Goal: Check status: Check status

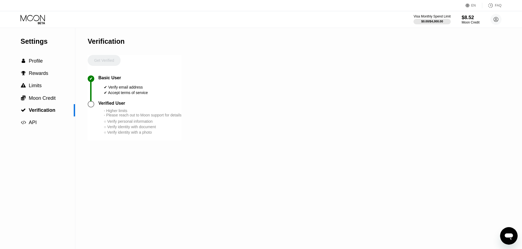
click at [228, 56] on div "Settings  Profile  Rewards  Limits  Moon Credit  Verification  API Verifi…" at bounding box center [261, 138] width 522 height 221
click at [419, 64] on div "Settings  Profile  Rewards  Limits  Moon Credit  Verification  API Verifi…" at bounding box center [261, 138] width 522 height 221
click at [473, 21] on div "Moon Credit" at bounding box center [470, 23] width 18 height 4
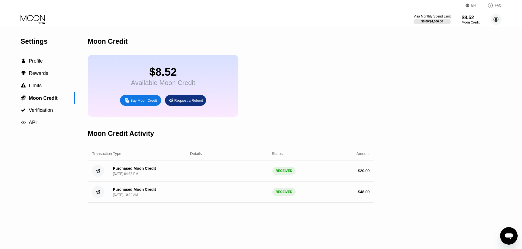
click at [494, 18] on circle at bounding box center [495, 19] width 11 height 11
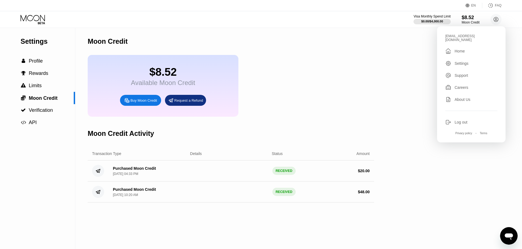
click at [464, 50] on div "Home" at bounding box center [459, 51] width 10 height 4
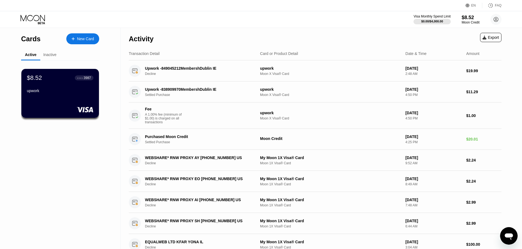
click at [55, 55] on div "Inactive" at bounding box center [49, 55] width 13 height 4
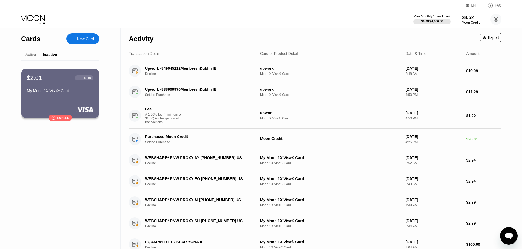
click at [488, 17] on div "Visa Monthly Spend Limit $0.00 / $4,000.00 $8.52 Moon Credit devcore116@gmail.c…" at bounding box center [457, 19] width 88 height 11
click at [492, 19] on circle at bounding box center [495, 19] width 11 height 11
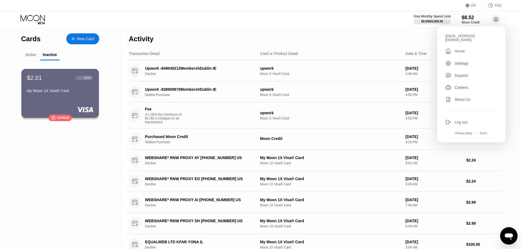
drag, startPoint x: 79, startPoint y: 132, endPoint x: 53, endPoint y: 103, distance: 39.1
click at [79, 131] on div "$2.01 ● ● ● ● 1810 My Moon 1X Visa® Card  Expired" at bounding box center [60, 98] width 78 height 74
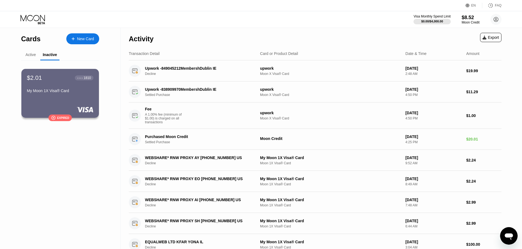
click at [27, 59] on div "Active" at bounding box center [30, 55] width 19 height 11
click at [32, 56] on div "Active" at bounding box center [30, 55] width 10 height 4
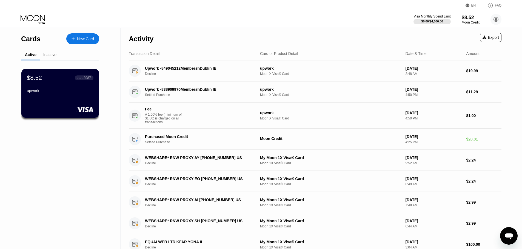
click at [57, 53] on div "Inactive" at bounding box center [49, 55] width 19 height 11
click at [50, 56] on div "Inactive" at bounding box center [49, 55] width 13 height 4
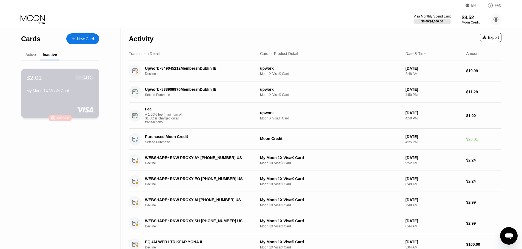
click at [52, 120] on div "" at bounding box center [53, 118] width 4 height 5
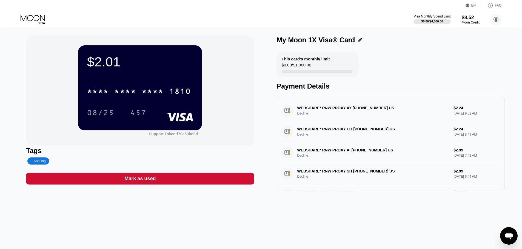
drag, startPoint x: 425, startPoint y: 113, endPoint x: 441, endPoint y: 155, distance: 44.4
click at [441, 155] on div "WEBSHARE* RNW PROXY AY +16506006199 US Decline $2.24 Jul 24, 2025 9:52 AM WEBSH…" at bounding box center [390, 174] width 219 height 148
click at [457, 121] on div "WEBSHARE* RNW PROXY AY +16506006199 US Decline $2.24 Jul 24, 2025 9:52 AM" at bounding box center [390, 110] width 219 height 21
click at [455, 116] on div "WEBSHARE* RNW PROXY AY +16506006199 US Decline $2.24 Jul 24, 2025 9:52 AM" at bounding box center [390, 110] width 219 height 21
drag, startPoint x: 442, startPoint y: 125, endPoint x: 425, endPoint y: 133, distance: 18.5
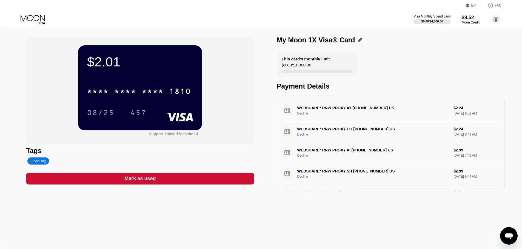
click at [430, 133] on div "WEBSHARE* RNW PROXY AY +16506006199 US Decline $2.24 Jul 24, 2025 9:52 AM WEBSH…" at bounding box center [390, 174] width 219 height 148
click at [229, 110] on div "$2.01 * * * * * * * * * * * * 1810 08/25 457 Support Token: f76c59bd6d" at bounding box center [140, 91] width 228 height 110
click at [28, 16] on icon at bounding box center [33, 20] width 25 height 10
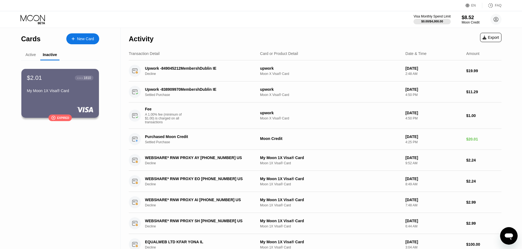
click at [33, 53] on div "Active" at bounding box center [30, 55] width 10 height 4
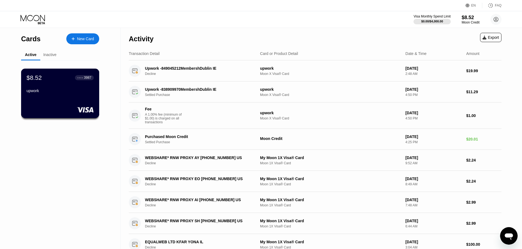
click at [75, 113] on div at bounding box center [60, 109] width 67 height 5
